Goal: Find specific page/section: Find specific page/section

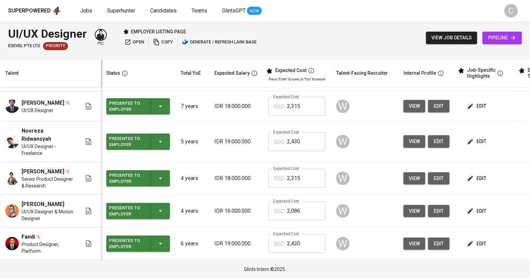
scroll to position [33, 0]
click at [476, 271] on span "edit" at bounding box center [477, 275] width 18 height 8
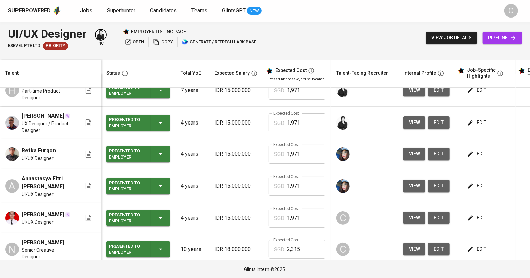
scroll to position [0, 0]
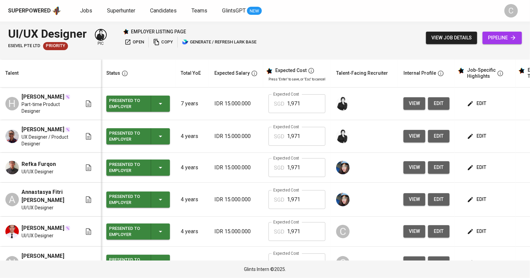
click at [42, 126] on td "Eki Darmawan UX Designer / Product Designer" at bounding box center [50, 136] width 101 height 33
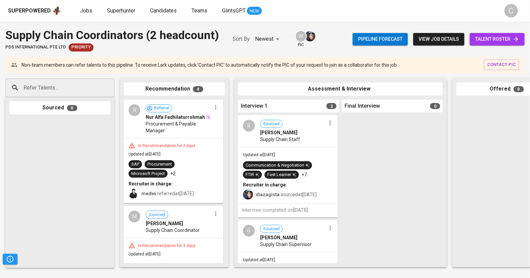
click at [494, 37] on span "talent roster" at bounding box center [497, 39] width 44 height 8
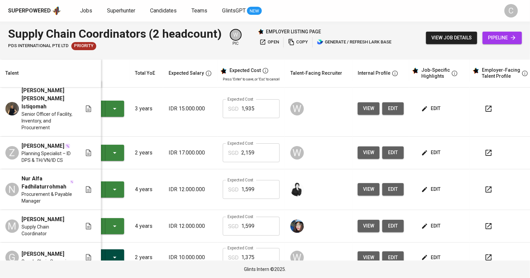
scroll to position [6, 52]
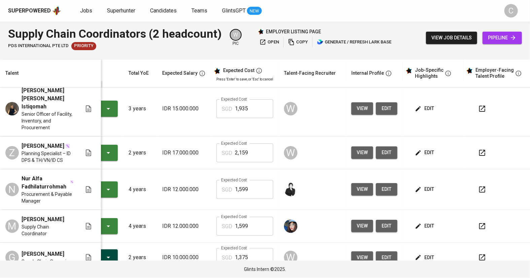
click at [483, 253] on icon "button" at bounding box center [482, 257] width 8 height 8
click at [499, 36] on span "pipeline" at bounding box center [502, 38] width 29 height 8
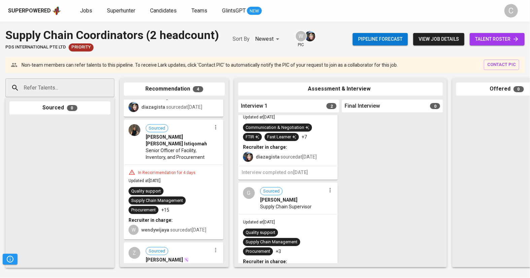
scroll to position [211, 0]
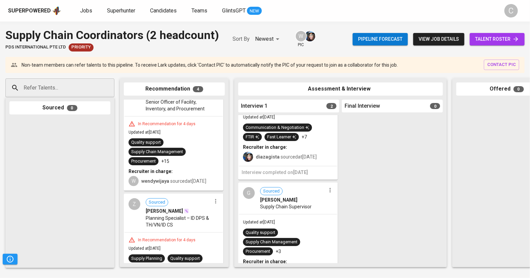
click at [484, 35] on span "talent roster" at bounding box center [497, 39] width 44 height 8
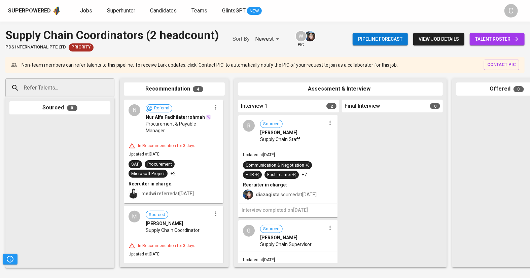
click at [501, 39] on span "talent roster" at bounding box center [497, 39] width 44 height 8
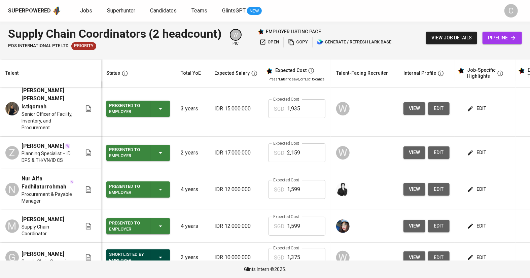
scroll to position [33, 0]
